Goal: Communication & Community: Share content

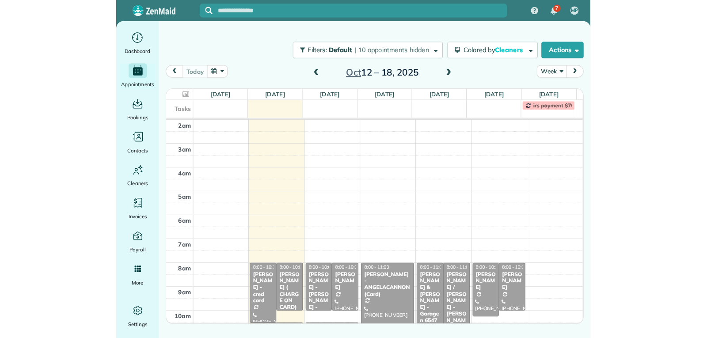
scroll to position [115, 0]
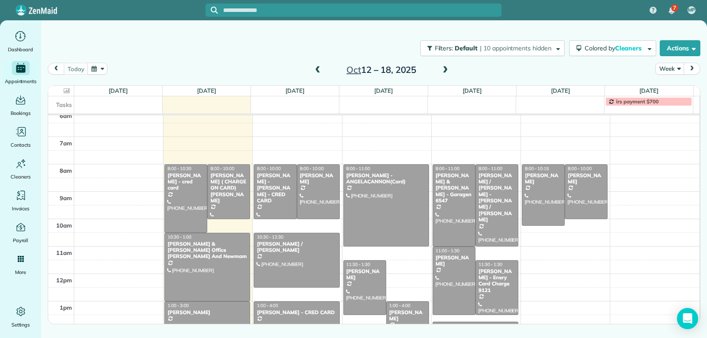
click at [444, 69] on span at bounding box center [446, 70] width 10 height 8
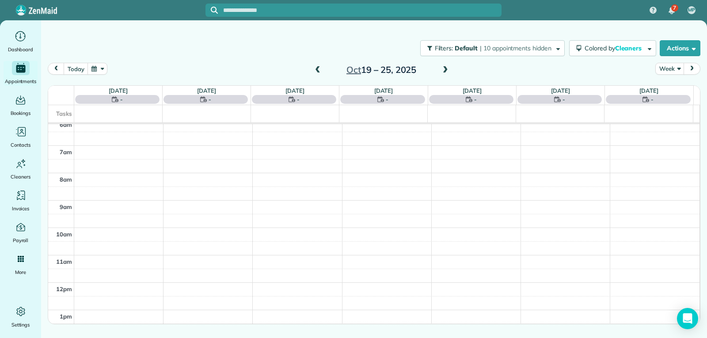
scroll to position [137, 0]
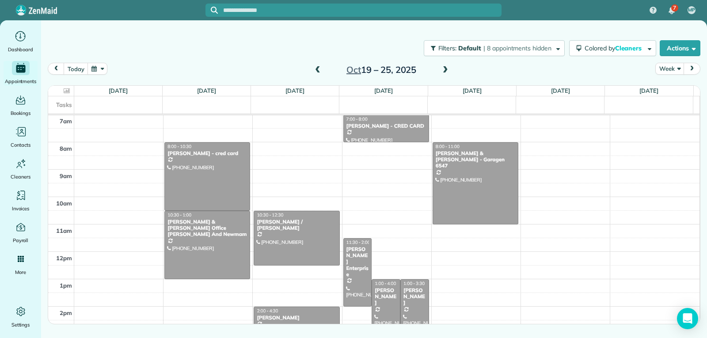
click at [315, 68] on span at bounding box center [318, 70] width 10 height 8
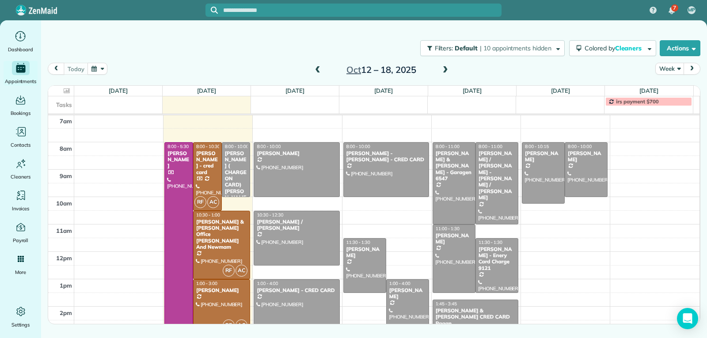
click at [315, 68] on span at bounding box center [318, 70] width 10 height 8
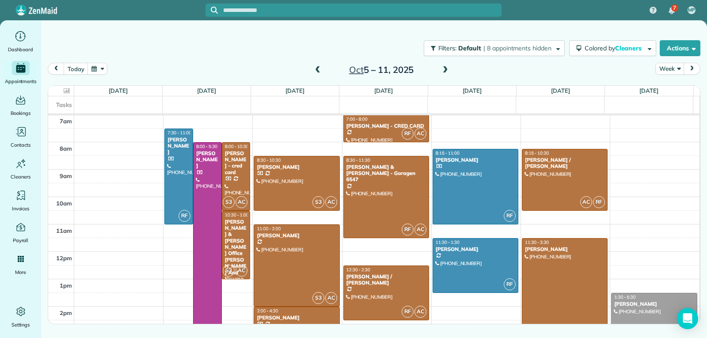
click at [447, 67] on span at bounding box center [446, 70] width 10 height 8
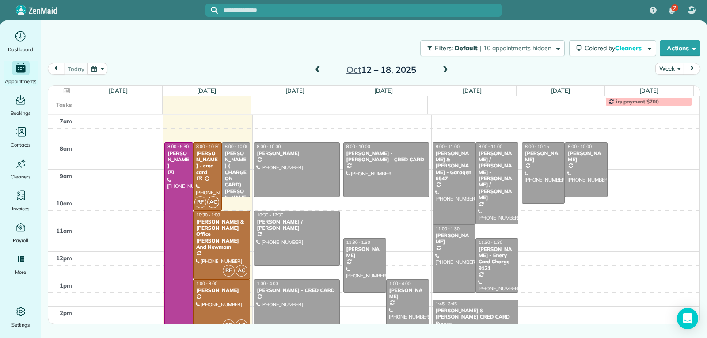
click at [199, 166] on div "[PERSON_NAME] - cred card" at bounding box center [207, 163] width 23 height 26
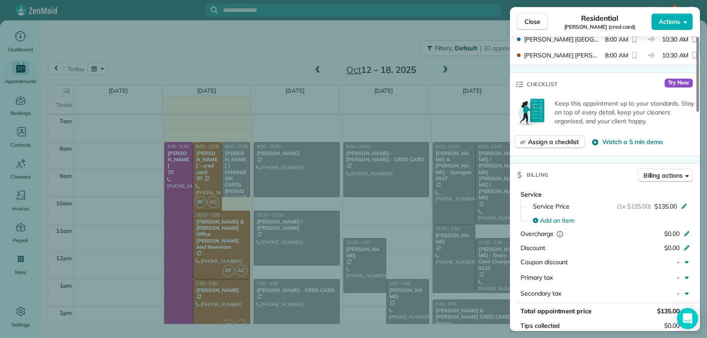
scroll to position [488, 0]
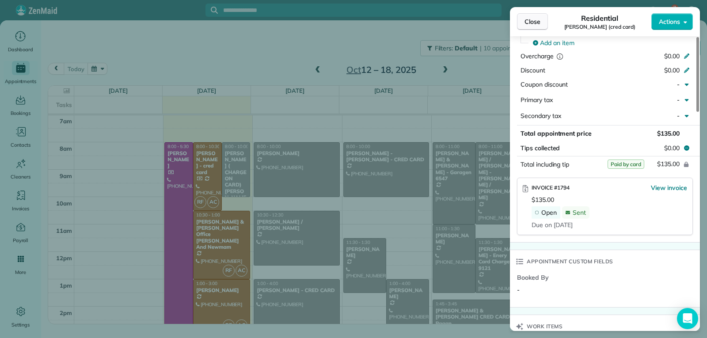
click at [457, 22] on button "Close" at bounding box center [532, 21] width 31 height 17
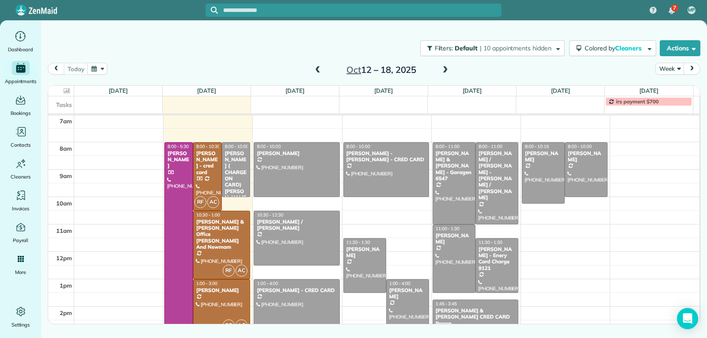
click at [226, 291] on div "[PERSON_NAME]" at bounding box center [222, 290] width 52 height 6
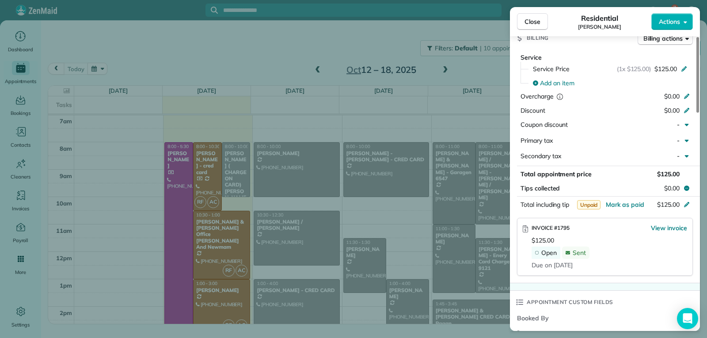
scroll to position [442, 0]
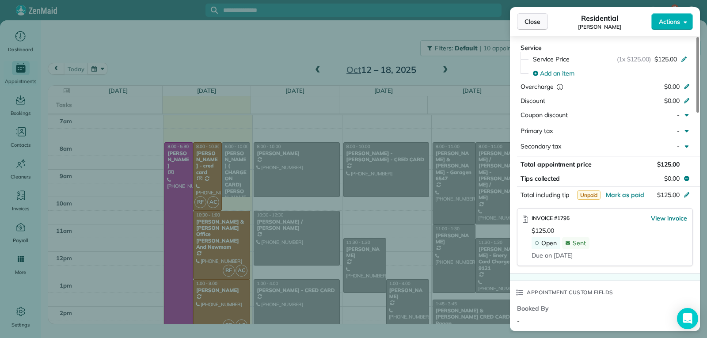
click at [457, 21] on span "Close" at bounding box center [533, 21] width 16 height 9
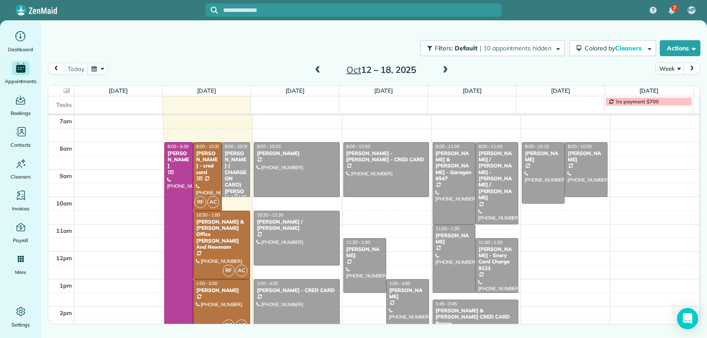
click at [232, 178] on div "[PERSON_NAME] ( CHARGE ON CARD) [PERSON_NAME]" at bounding box center [236, 178] width 23 height 57
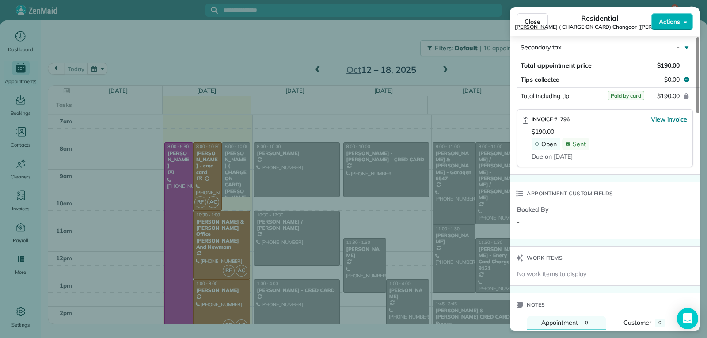
scroll to position [522, 0]
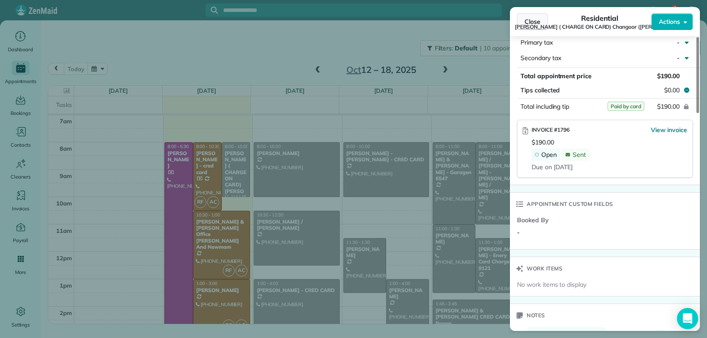
click at [457, 27] on button "Close" at bounding box center [532, 21] width 31 height 17
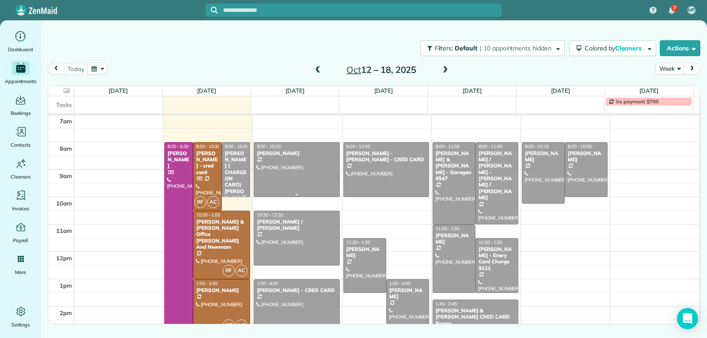
click at [287, 166] on div at bounding box center [296, 170] width 85 height 54
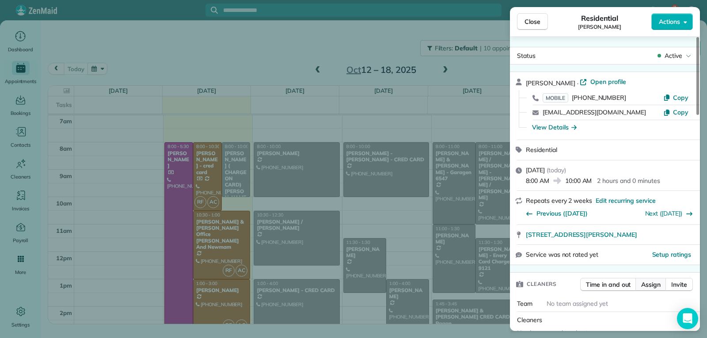
click at [457, 281] on span "Assign" at bounding box center [650, 284] width 19 height 9
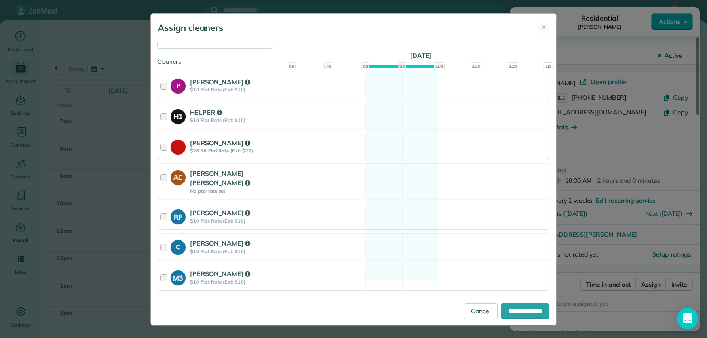
scroll to position [133, 0]
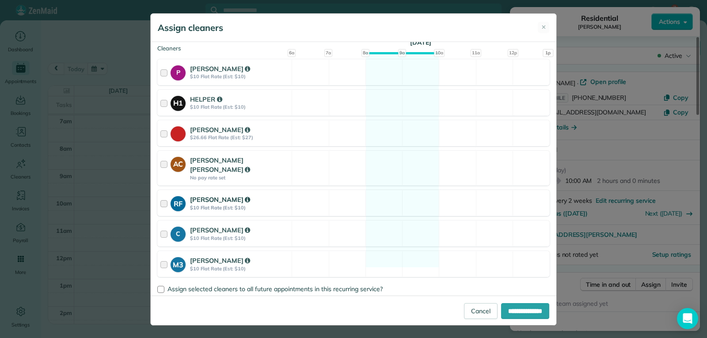
click at [205, 205] on strong "$10 Flat Rate (Est: $10)" at bounding box center [239, 208] width 99 height 6
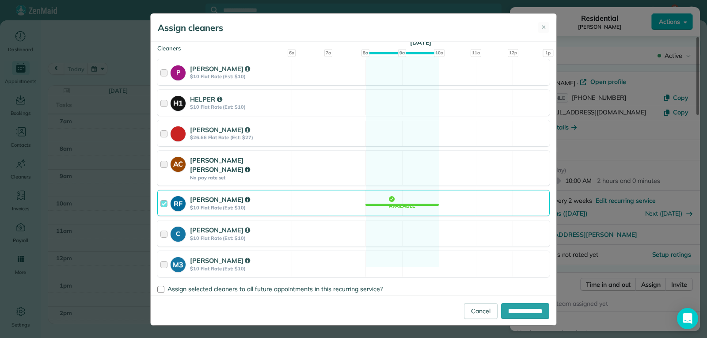
click at [207, 163] on strong "[PERSON_NAME] [PERSON_NAME]" at bounding box center [220, 165] width 60 height 18
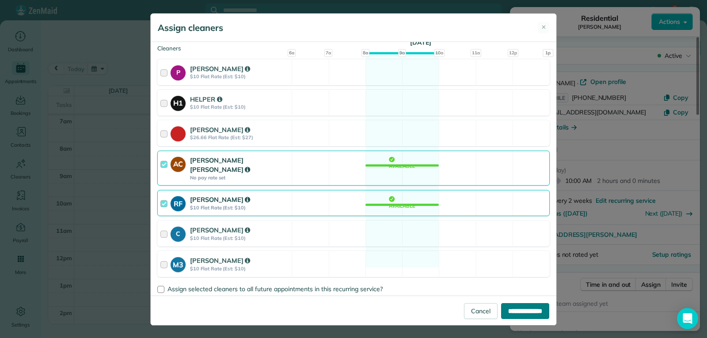
click at [457, 309] on input "**********" at bounding box center [525, 311] width 48 height 16
type input "**********"
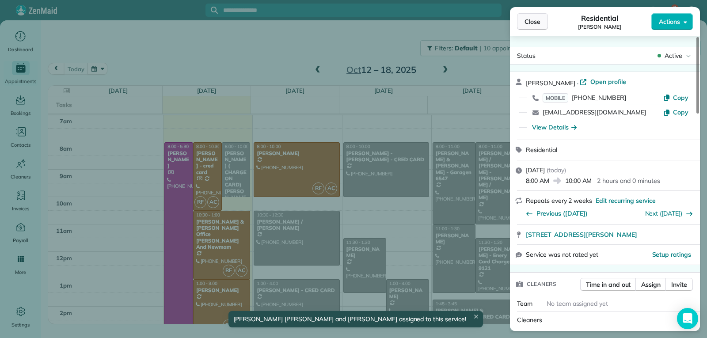
click at [457, 26] on span "Close" at bounding box center [533, 21] width 16 height 9
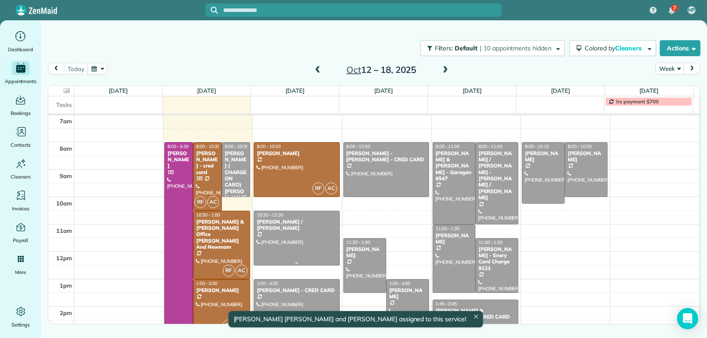
click at [305, 231] on div at bounding box center [296, 238] width 85 height 54
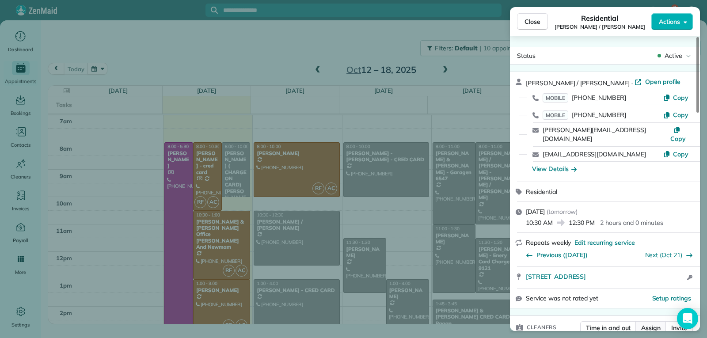
click at [457, 324] on span "Assign" at bounding box center [650, 328] width 19 height 9
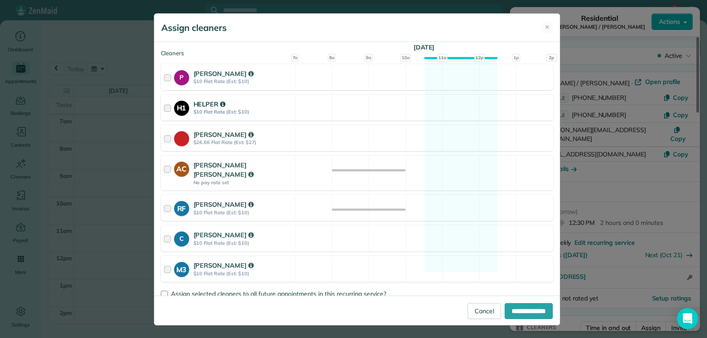
scroll to position [133, 0]
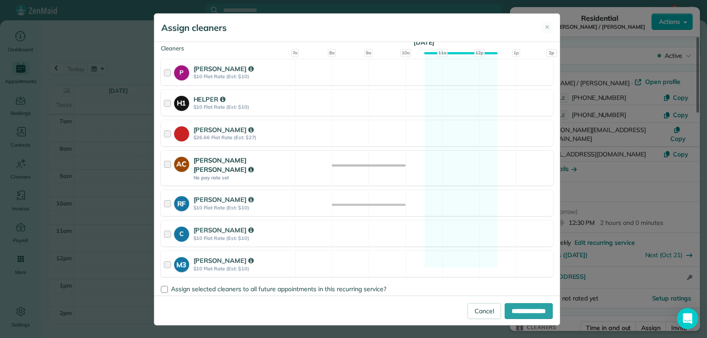
click at [203, 158] on strong "[PERSON_NAME] [PERSON_NAME]" at bounding box center [224, 165] width 60 height 18
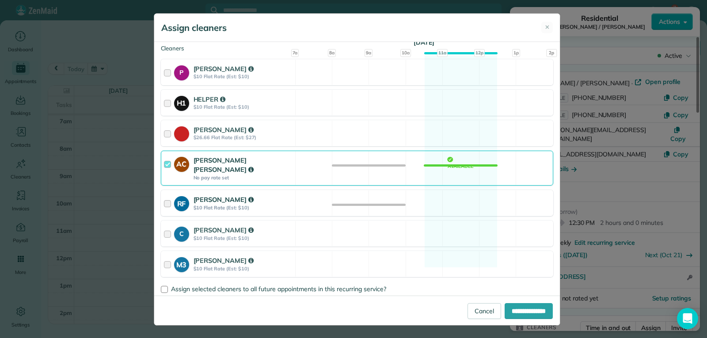
click at [202, 195] on strong "[PERSON_NAME]" at bounding box center [224, 199] width 60 height 8
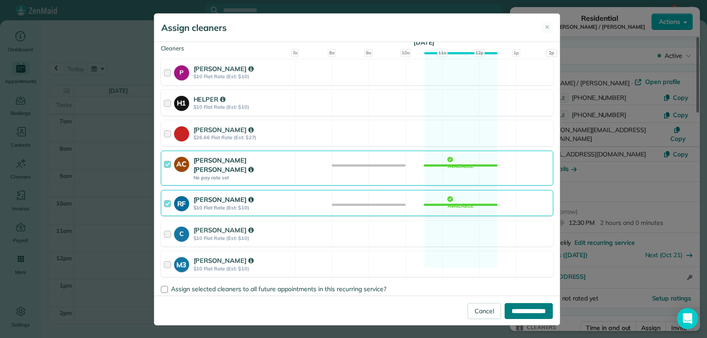
click at [457, 310] on input "**********" at bounding box center [529, 311] width 48 height 16
type input "**********"
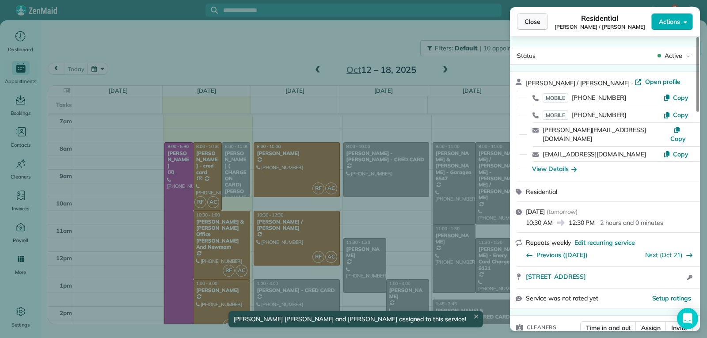
click at [457, 21] on button "Close" at bounding box center [532, 21] width 31 height 17
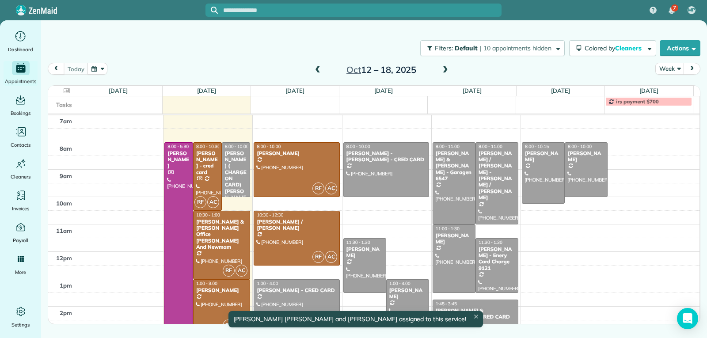
click at [291, 298] on div at bounding box center [296, 320] width 85 height 81
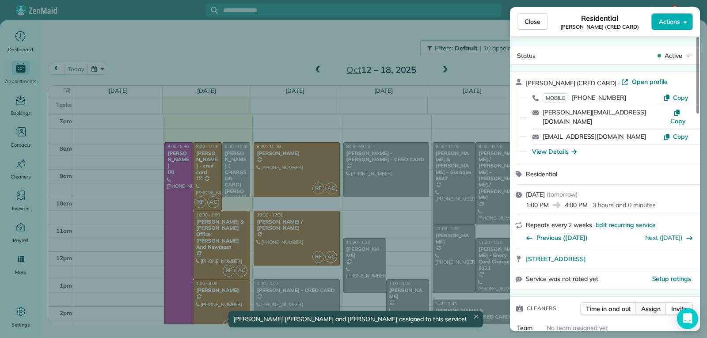
click at [457, 305] on span "Assign" at bounding box center [650, 309] width 19 height 9
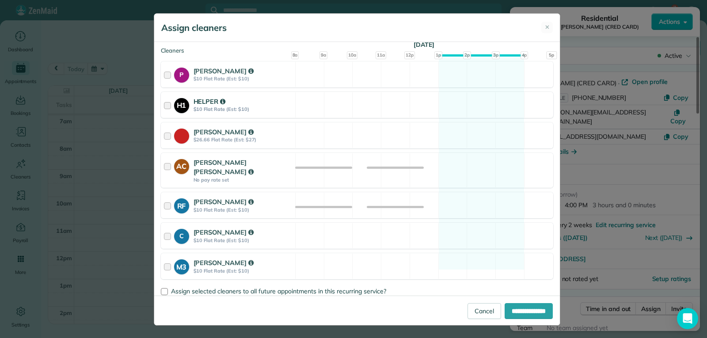
scroll to position [133, 0]
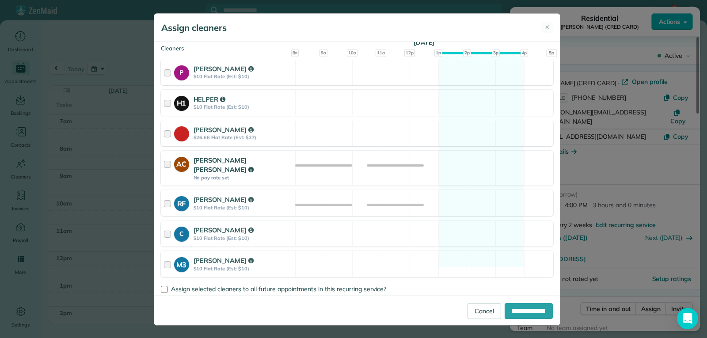
click at [200, 175] on strong "No pay rate set" at bounding box center [243, 178] width 99 height 6
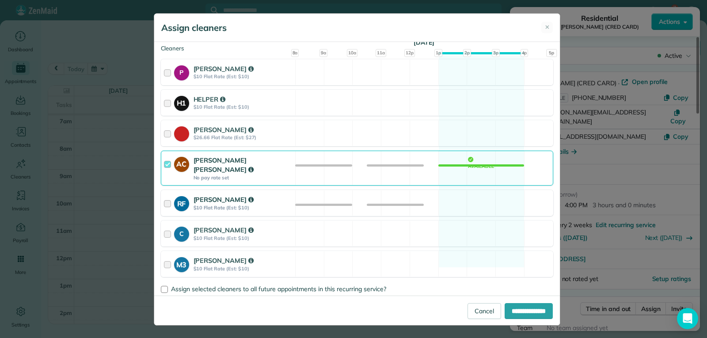
click at [203, 195] on div "[PERSON_NAME] $10 Flat Rate (Est: $10)" at bounding box center [243, 203] width 99 height 16
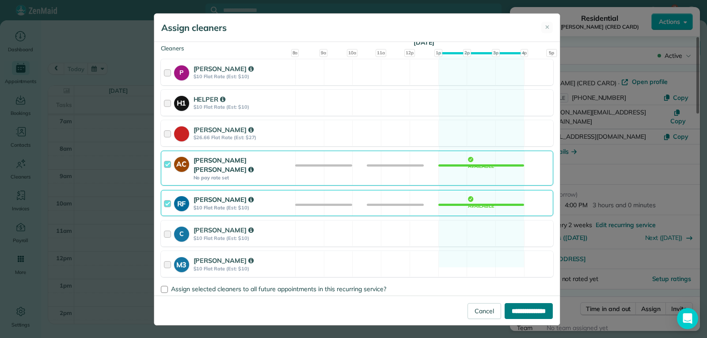
click at [457, 312] on input "**********" at bounding box center [529, 311] width 48 height 16
type input "**********"
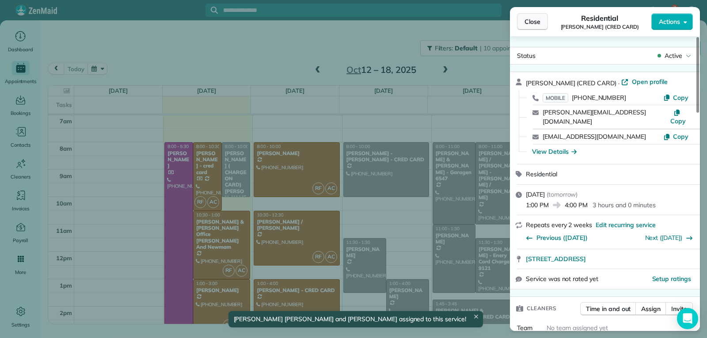
click at [457, 24] on button "Close" at bounding box center [532, 21] width 31 height 17
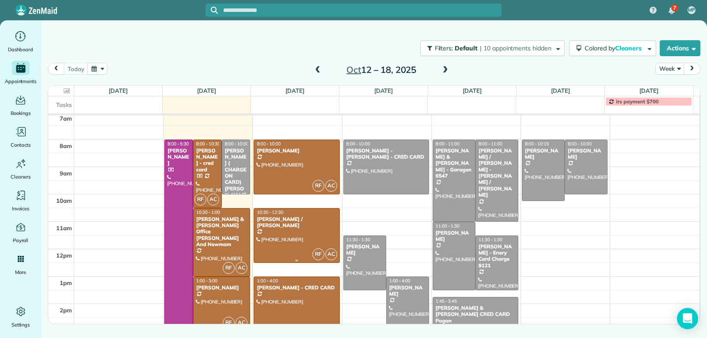
scroll to position [128, 0]
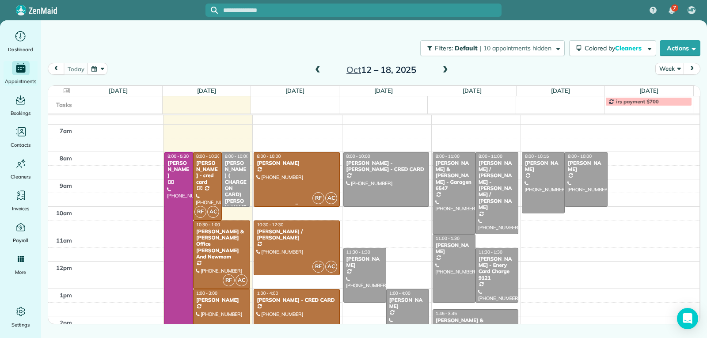
click at [305, 169] on div at bounding box center [296, 179] width 85 height 54
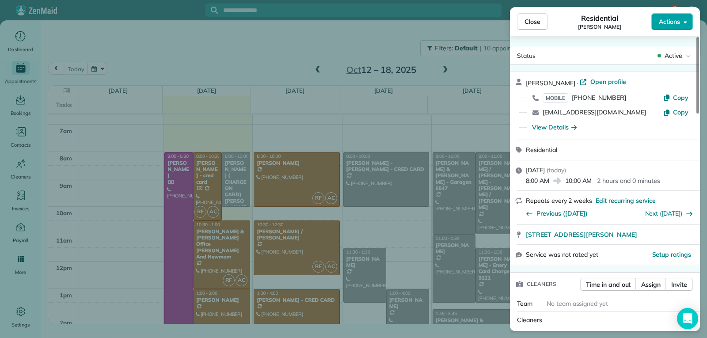
click at [457, 24] on span "Actions" at bounding box center [669, 21] width 21 height 9
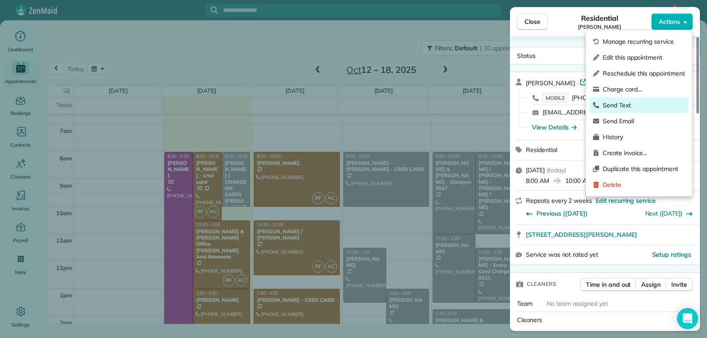
click at [457, 106] on span "Send Text" at bounding box center [644, 105] width 82 height 9
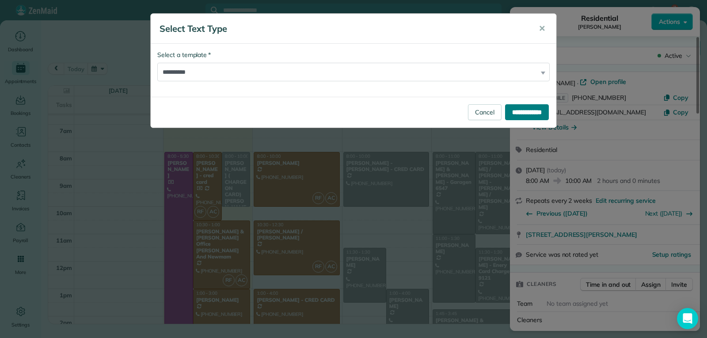
click at [457, 113] on input "**********" at bounding box center [527, 112] width 44 height 16
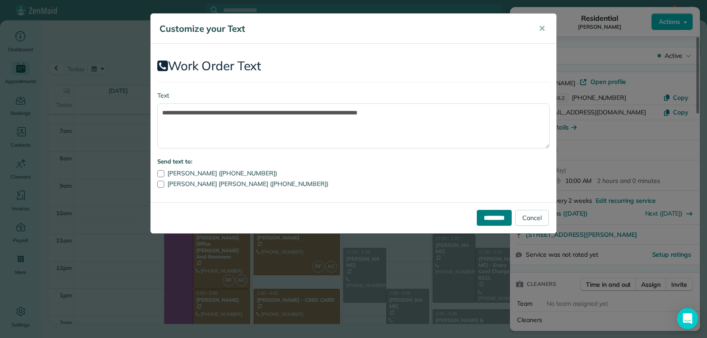
click at [457, 222] on input "*********" at bounding box center [494, 218] width 35 height 16
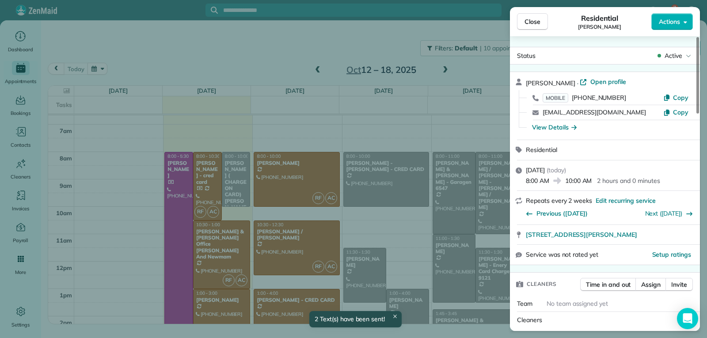
click at [457, 23] on span "Close" at bounding box center [533, 21] width 16 height 9
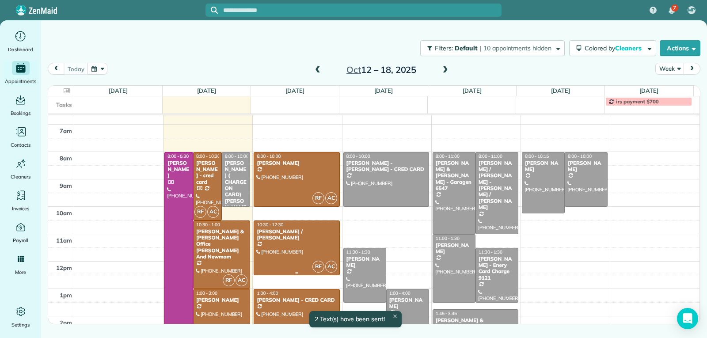
click at [301, 246] on div at bounding box center [296, 248] width 85 height 54
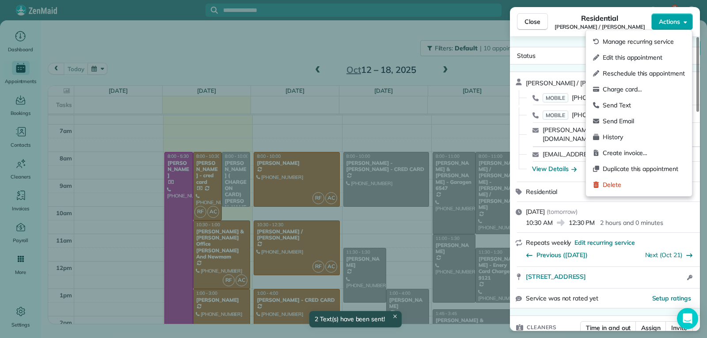
click at [457, 22] on span "Actions" at bounding box center [669, 21] width 21 height 9
click at [457, 106] on span "Send Text" at bounding box center [644, 105] width 82 height 9
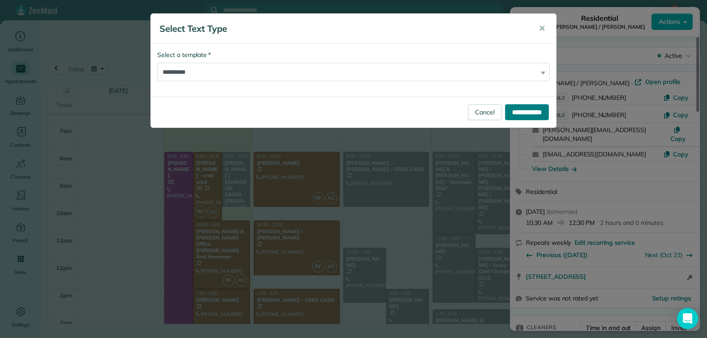
click at [457, 111] on input "**********" at bounding box center [527, 112] width 44 height 16
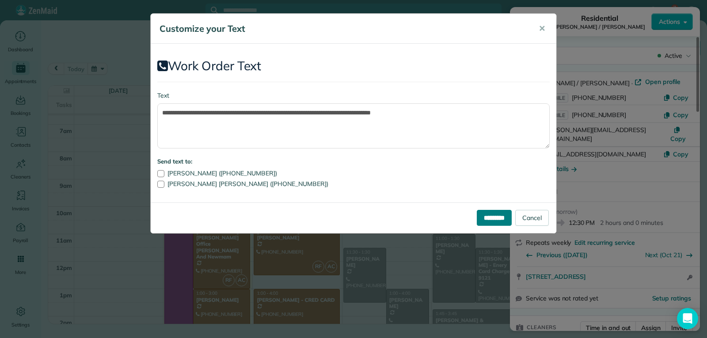
click at [457, 217] on input "*********" at bounding box center [494, 218] width 35 height 16
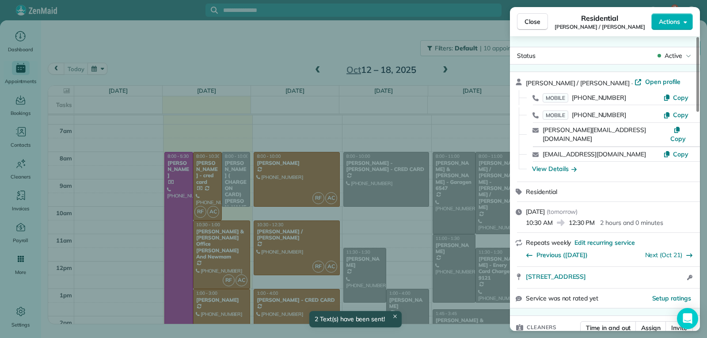
click at [457, 22] on span "Close" at bounding box center [533, 21] width 16 height 9
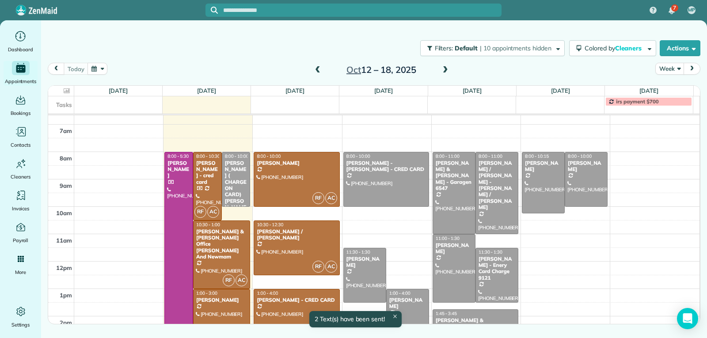
click at [287, 306] on div at bounding box center [296, 330] width 85 height 81
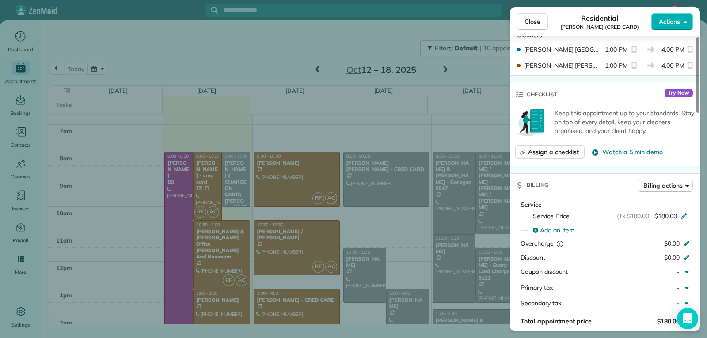
scroll to position [264, 0]
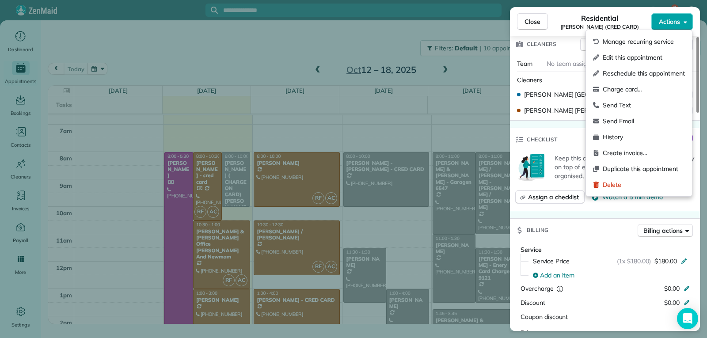
click at [457, 23] on span "Actions" at bounding box center [669, 21] width 21 height 9
click at [457, 106] on span "Send Text" at bounding box center [644, 105] width 82 height 9
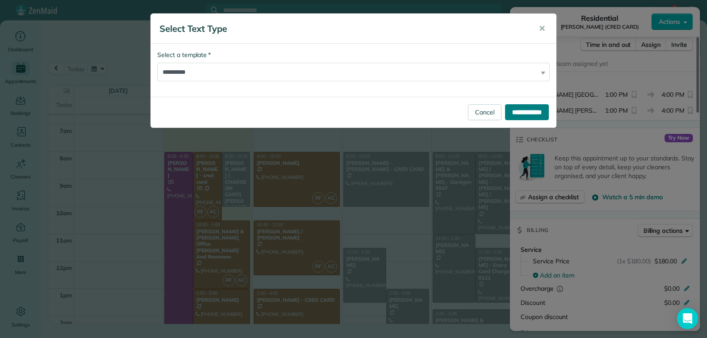
click at [457, 111] on input "**********" at bounding box center [527, 112] width 44 height 16
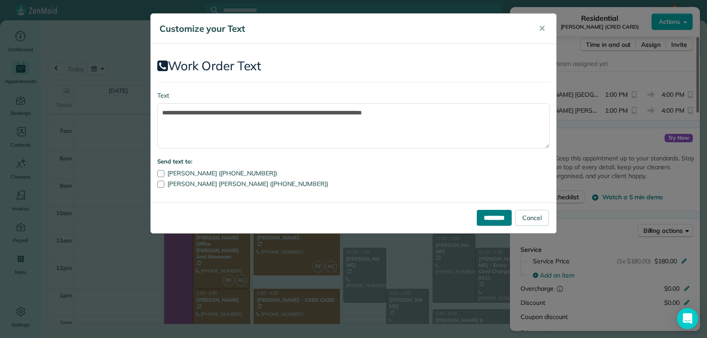
click at [457, 219] on input "*********" at bounding box center [494, 218] width 35 height 16
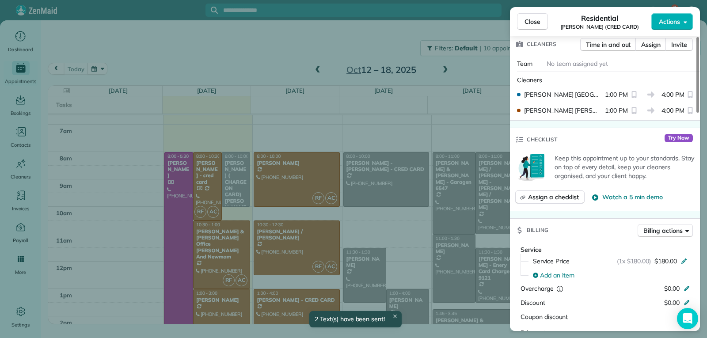
drag, startPoint x: 525, startPoint y: 23, endPoint x: 532, endPoint y: 25, distance: 6.9
click at [457, 24] on span "Close" at bounding box center [533, 21] width 16 height 9
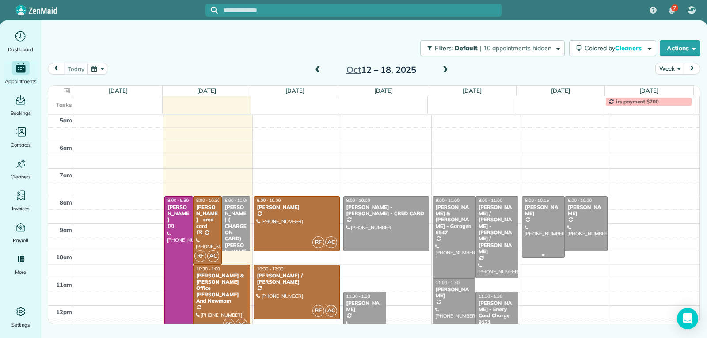
scroll to position [128, 0]
